Goal: Information Seeking & Learning: Understand process/instructions

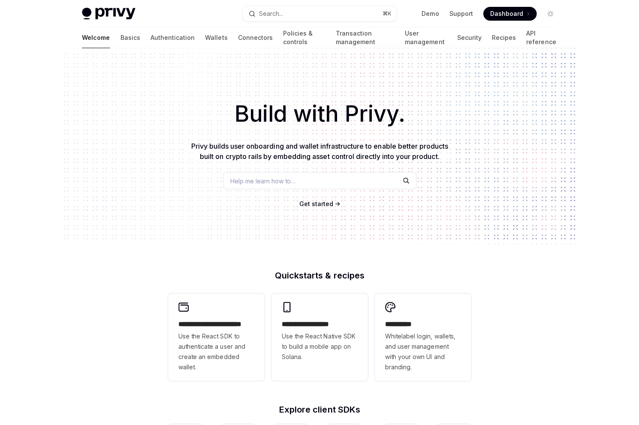
type textarea "*"
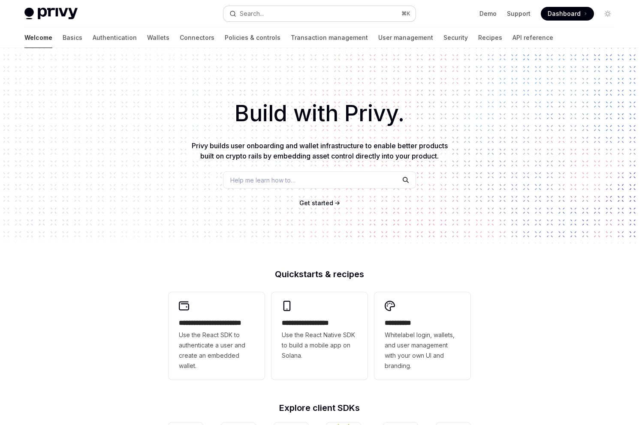
drag, startPoint x: 0, startPoint y: 0, endPoint x: 256, endPoint y: 14, distance: 256.7
click at [256, 14] on div "Search..." at bounding box center [252, 14] width 24 height 10
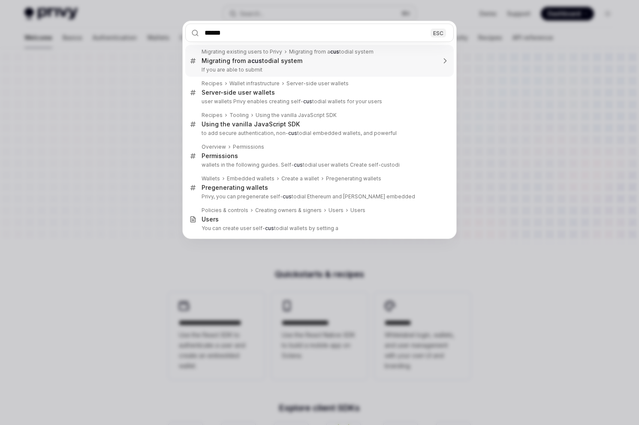
type input "******"
type textarea "*"
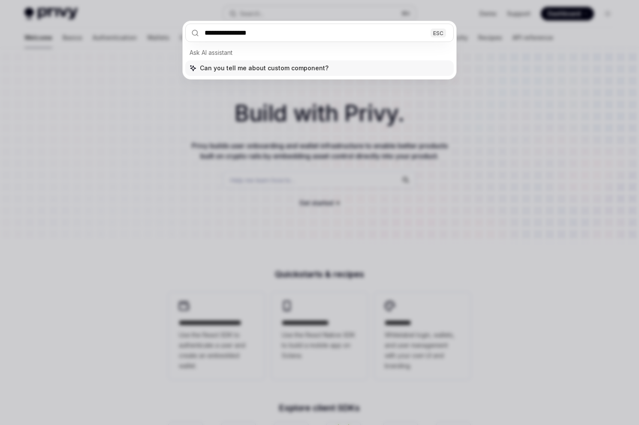
type input "**********"
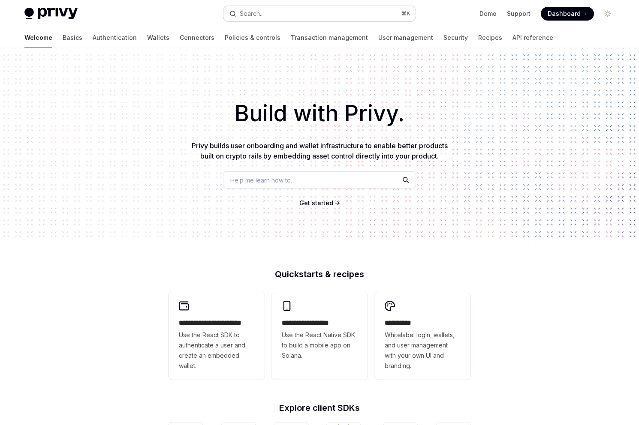
scroll to position [48, 0]
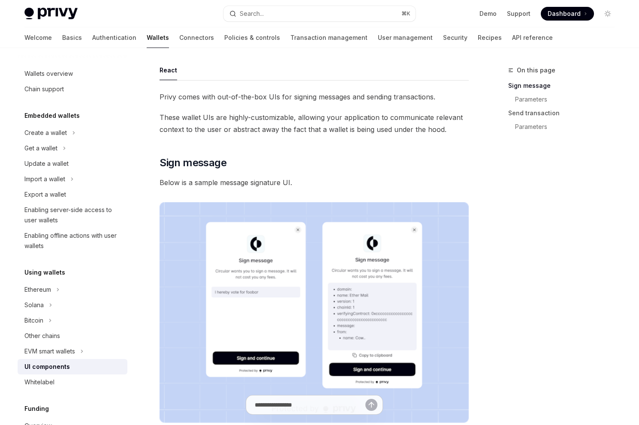
drag, startPoint x: 256, startPoint y: 14, endPoint x: 42, endPoint y: 370, distance: 415.7
click at [42, 370] on div "UI components" at bounding box center [46, 367] width 45 height 10
type textarea "*"
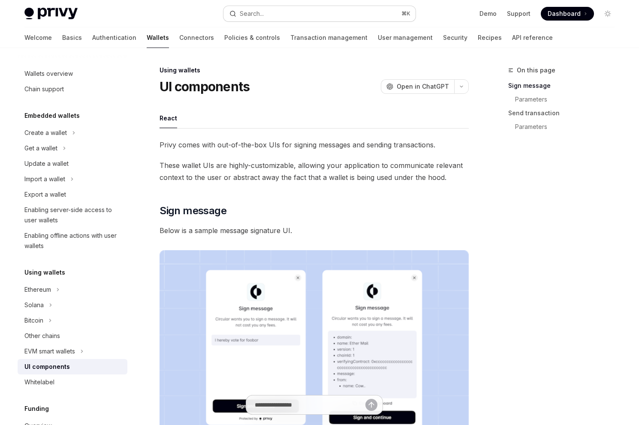
drag, startPoint x: 42, startPoint y: 370, endPoint x: 256, endPoint y: 17, distance: 412.9
click at [256, 17] on div "Search..." at bounding box center [252, 14] width 24 height 10
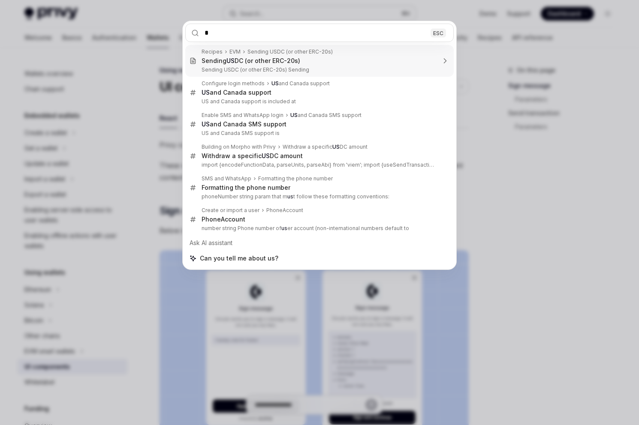
type input "**"
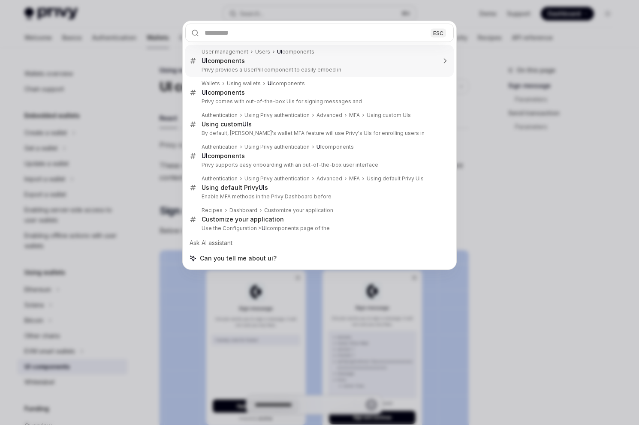
type textarea "*"
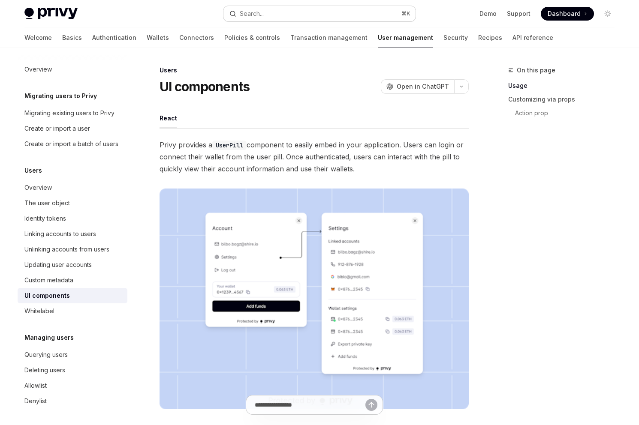
drag, startPoint x: 256, startPoint y: 17, endPoint x: 315, endPoint y: 11, distance: 59.8
click at [315, 11] on button "Search... ⌘ K" at bounding box center [319, 13] width 192 height 15
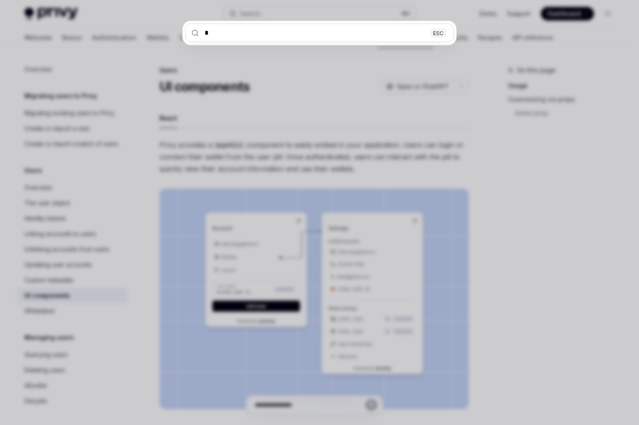
type input "**"
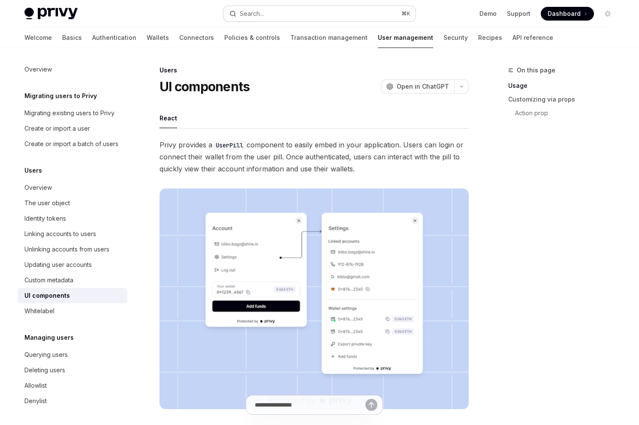
scroll to position [48, 0]
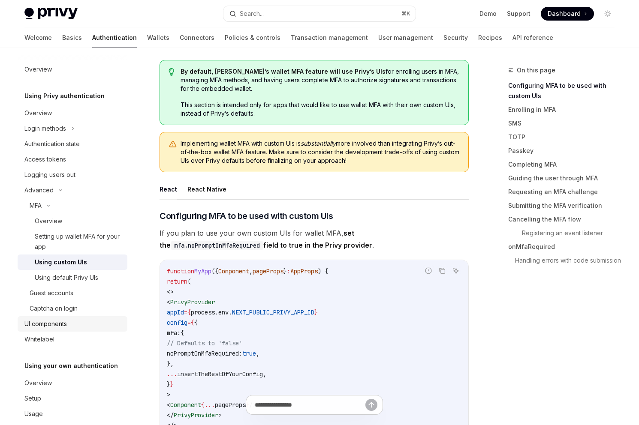
drag, startPoint x: 315, startPoint y: 11, endPoint x: 40, endPoint y: 325, distance: 417.6
click at [40, 325] on div "UI components" at bounding box center [45, 324] width 42 height 10
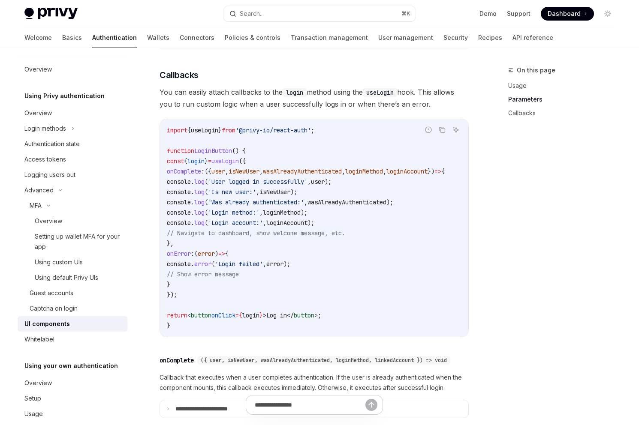
scroll to position [1221, 0]
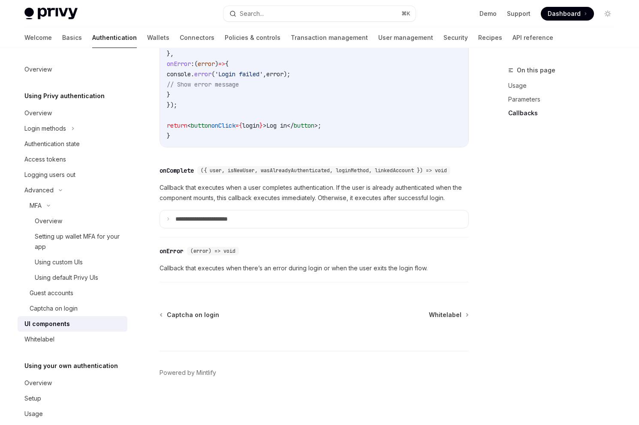
click at [147, 39] on link "Wallets" at bounding box center [158, 37] width 22 height 21
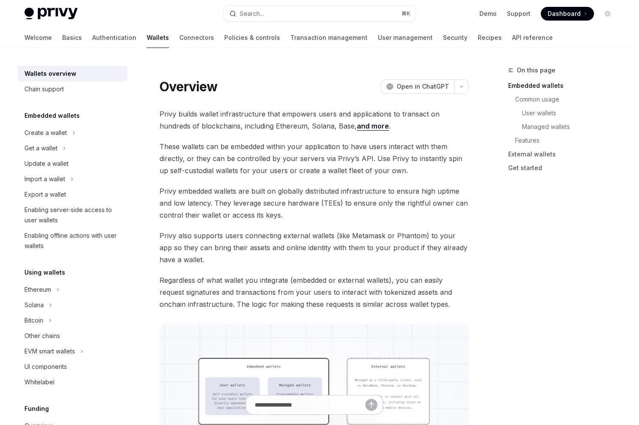
click at [48, 289] on div "Ethereum" at bounding box center [37, 290] width 27 height 10
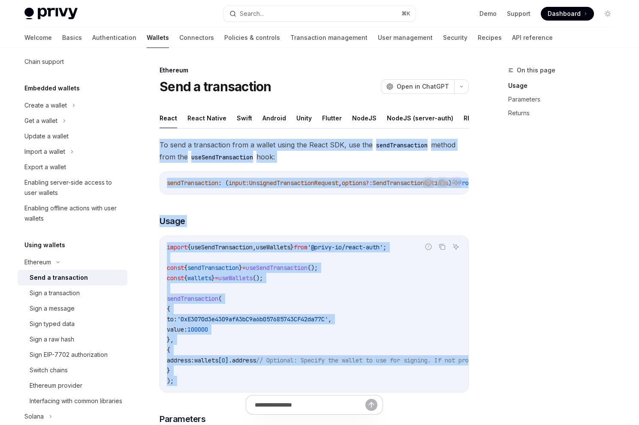
drag, startPoint x: 40, startPoint y: 325, endPoint x: 157, endPoint y: 136, distance: 222.5
drag, startPoint x: 157, startPoint y: 136, endPoint x: 159, endPoint y: 141, distance: 5.0
copy div "Lo ipsu d sitametcons adip e seddoe tempo inc Utlab ETD, mag ali enimAdminimven…"
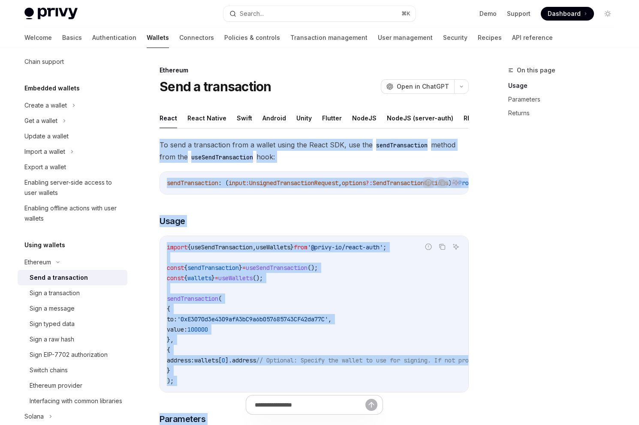
copy div "Lo ipsu d sitametcons adip e seddoe tempo inc Utlab ETD, mag ali enimAdminimven…"
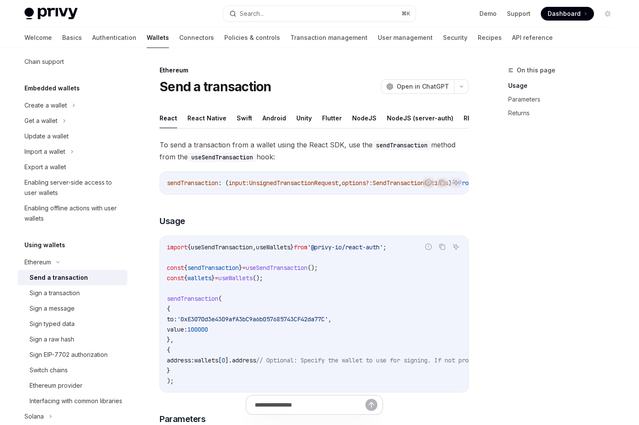
click at [514, 199] on div "On this page Usage Parameters Returns" at bounding box center [556, 245] width 130 height 360
type textarea "*"
